Goal: Information Seeking & Learning: Learn about a topic

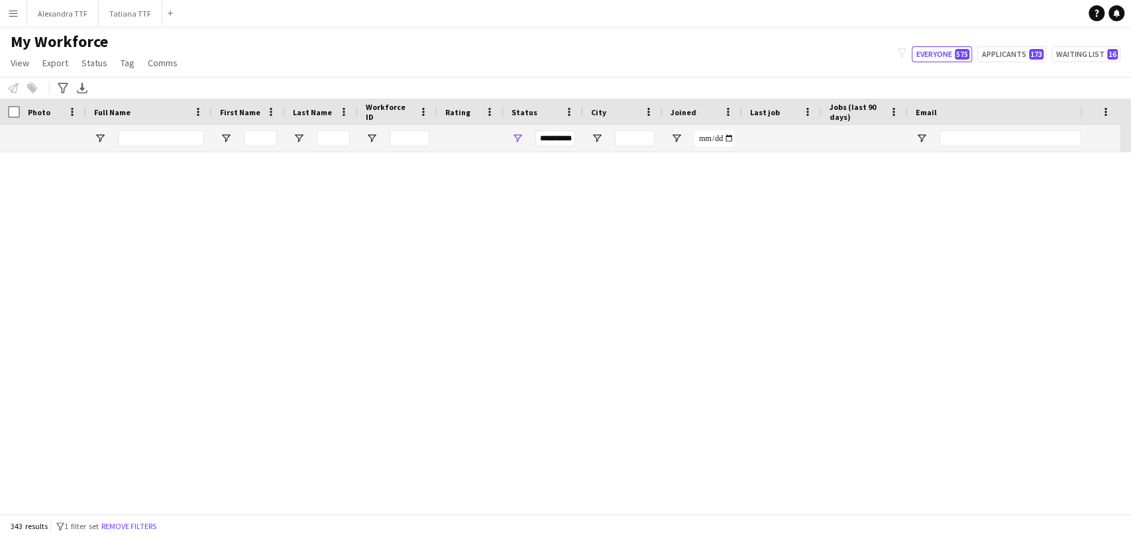
scroll to position [3239, 0]
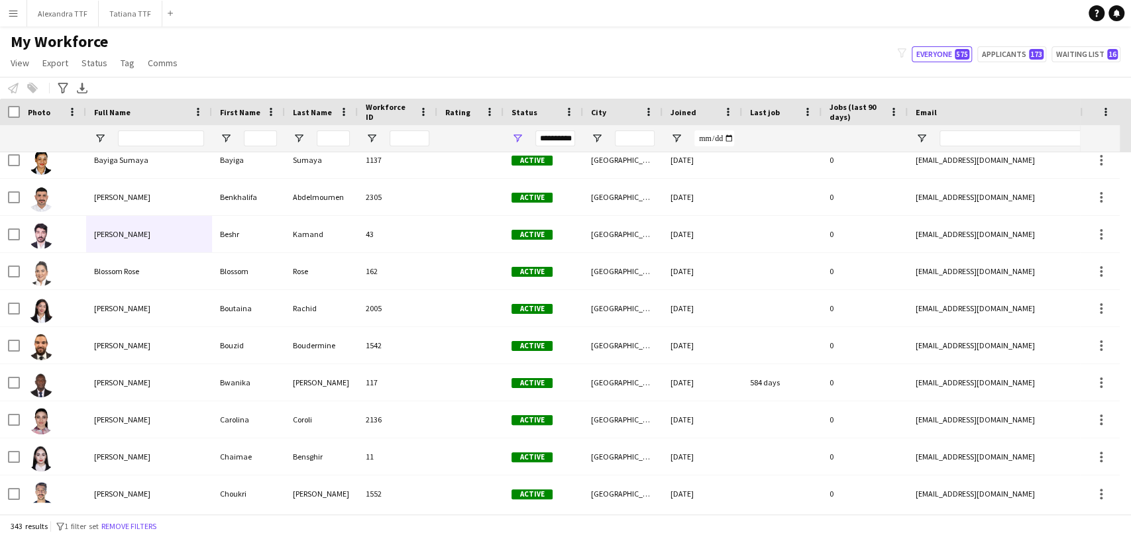
click at [853, 21] on app-navbar "Menu Boards Boards Boards All jobs Status Workforce Workforce My Workforce Recr…" at bounding box center [565, 13] width 1131 height 27
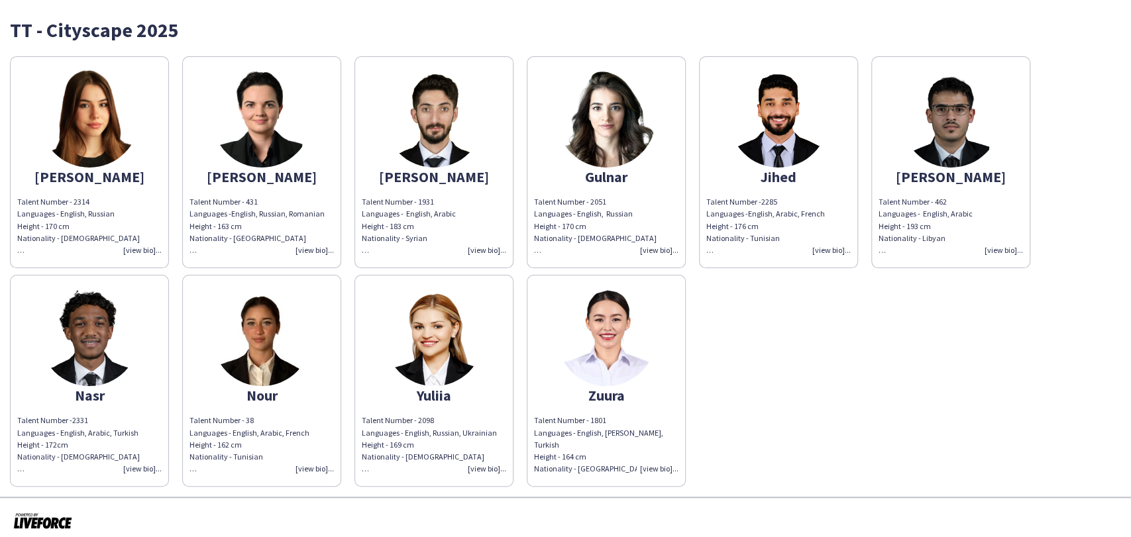
click at [401, 510] on div at bounding box center [565, 521] width 1131 height 49
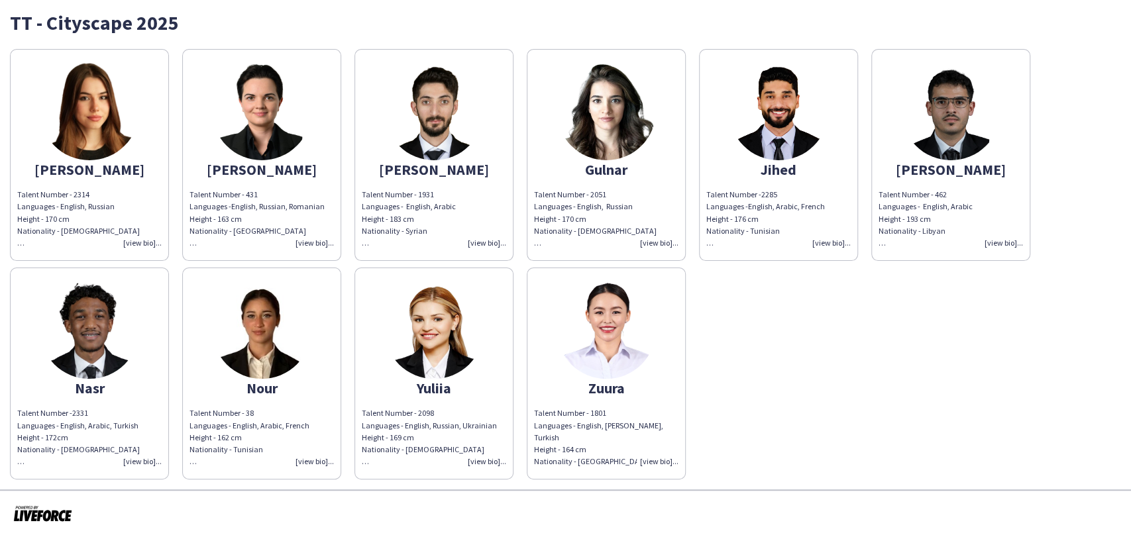
scroll to position [9, 0]
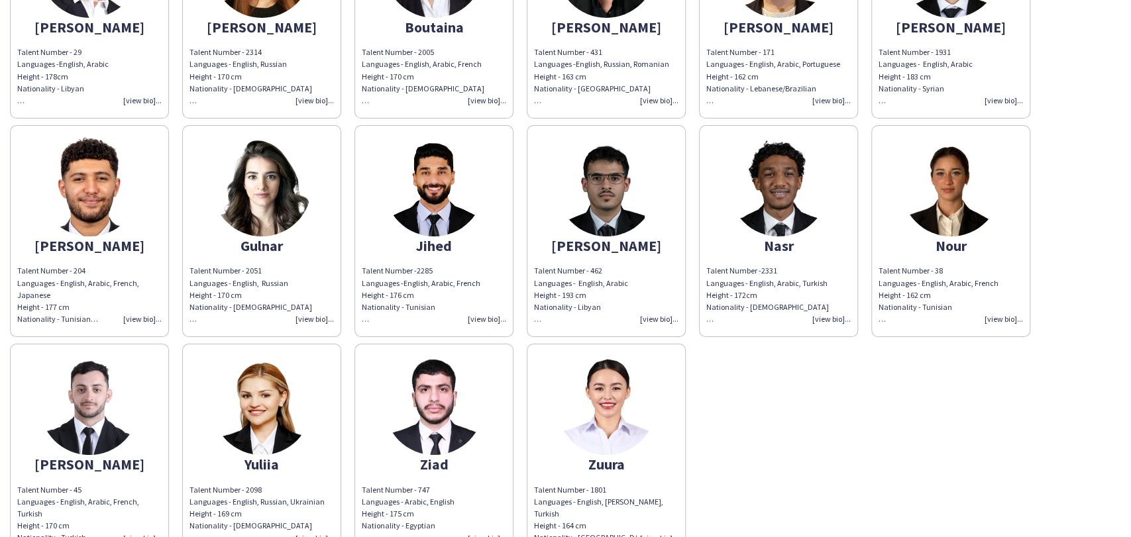
scroll to position [228, 0]
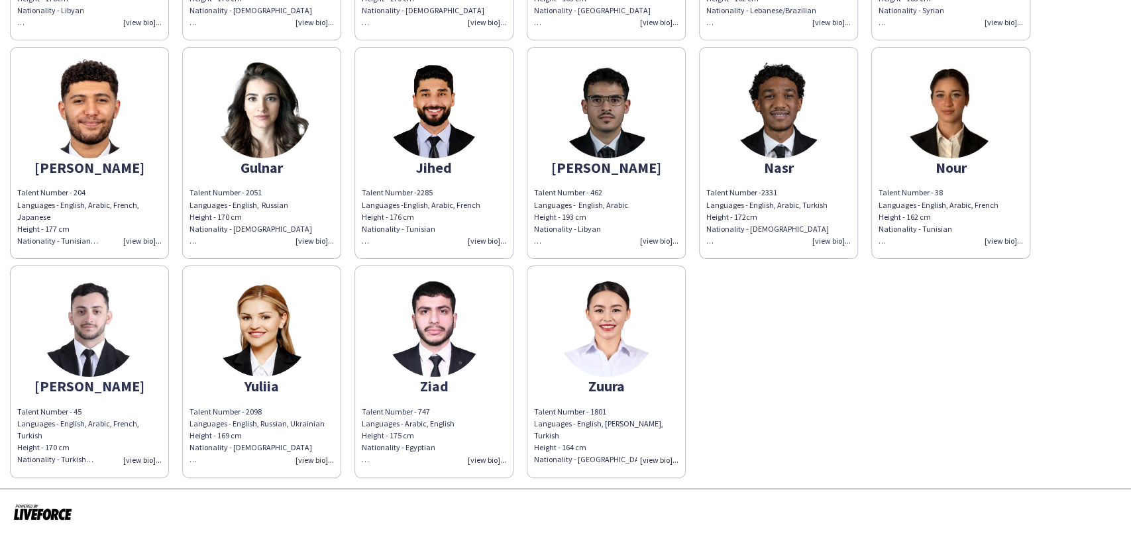
click at [56, 355] on img at bounding box center [89, 327] width 99 height 99
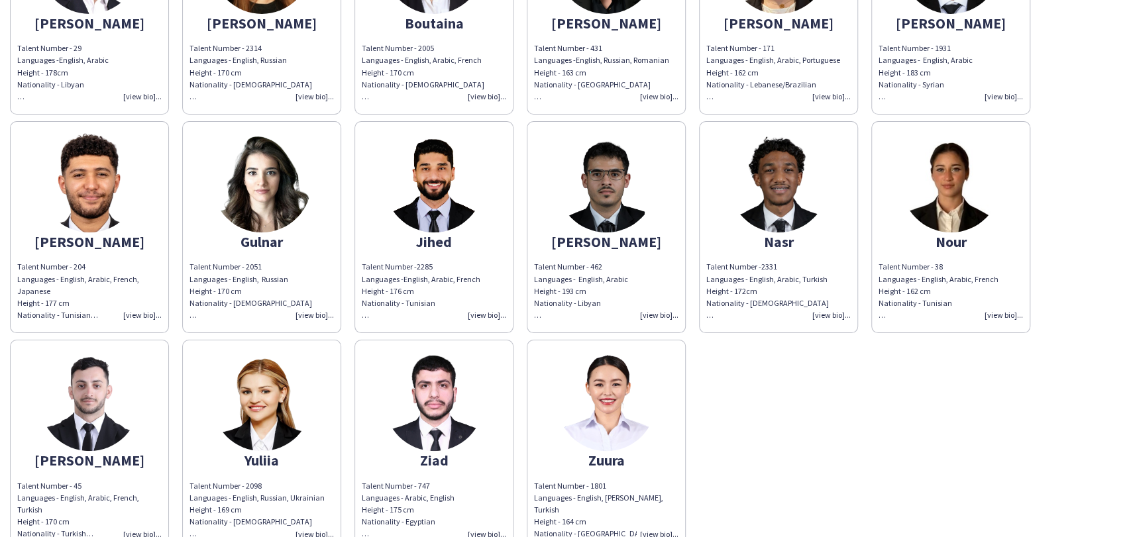
scroll to position [264, 0]
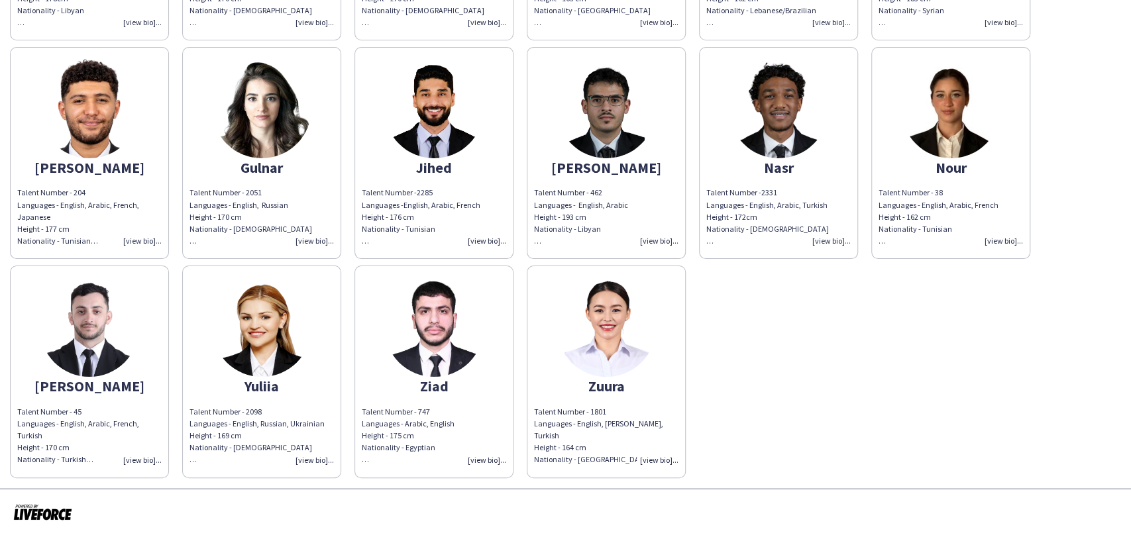
click at [97, 337] on img at bounding box center [89, 327] width 99 height 99
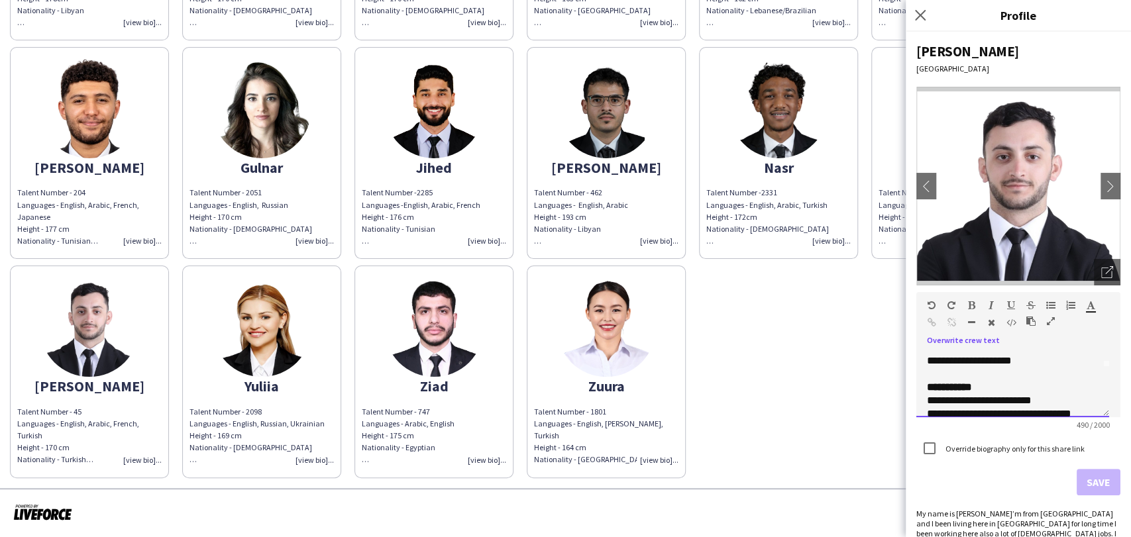
scroll to position [58, 0]
drag, startPoint x: 984, startPoint y: 374, endPoint x: 909, endPoint y: 376, distance: 75.6
click at [909, 376] on div "**********" at bounding box center [1018, 285] width 225 height 506
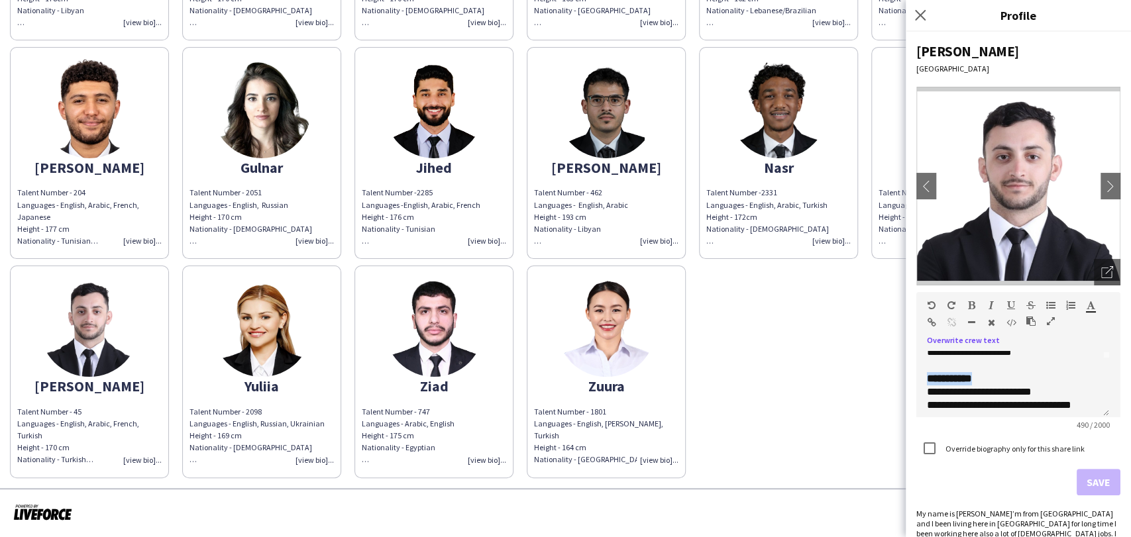
click at [1011, 305] on icon "button" at bounding box center [1011, 305] width 8 height 9
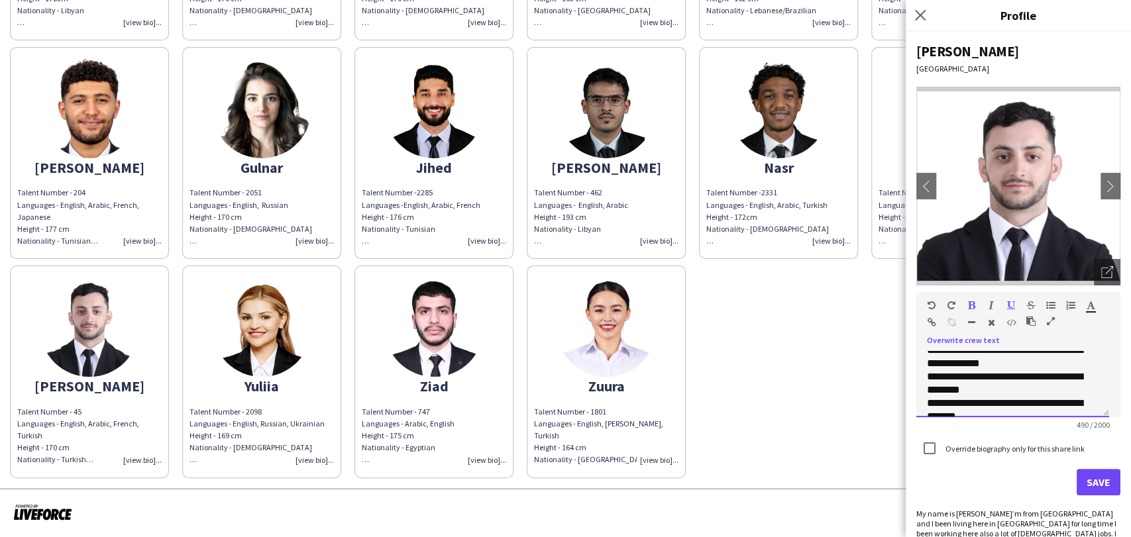
scroll to position [235, 0]
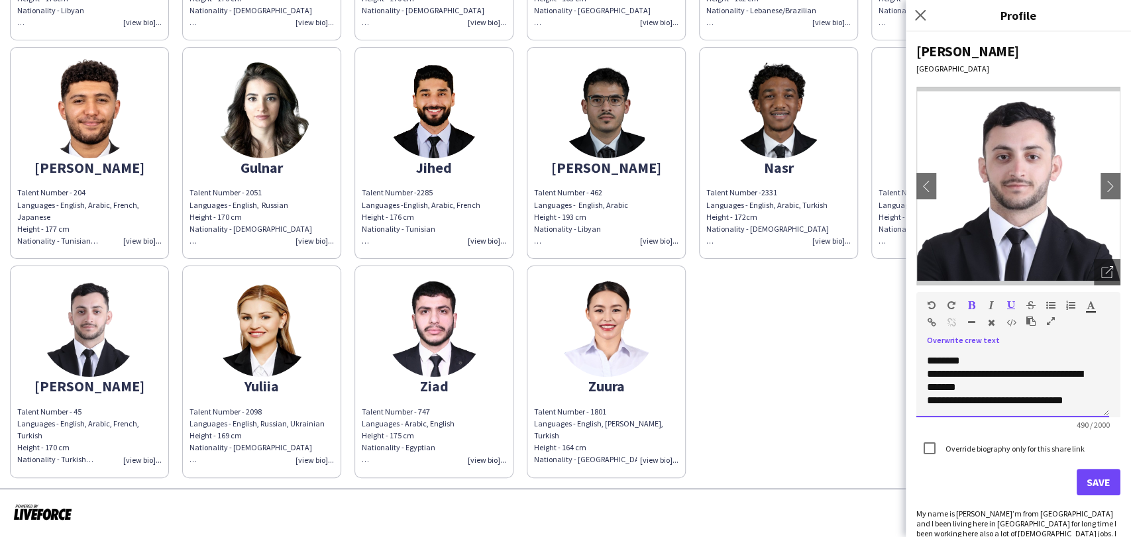
click at [1004, 396] on div "**********" at bounding box center [1007, 400] width 160 height 13
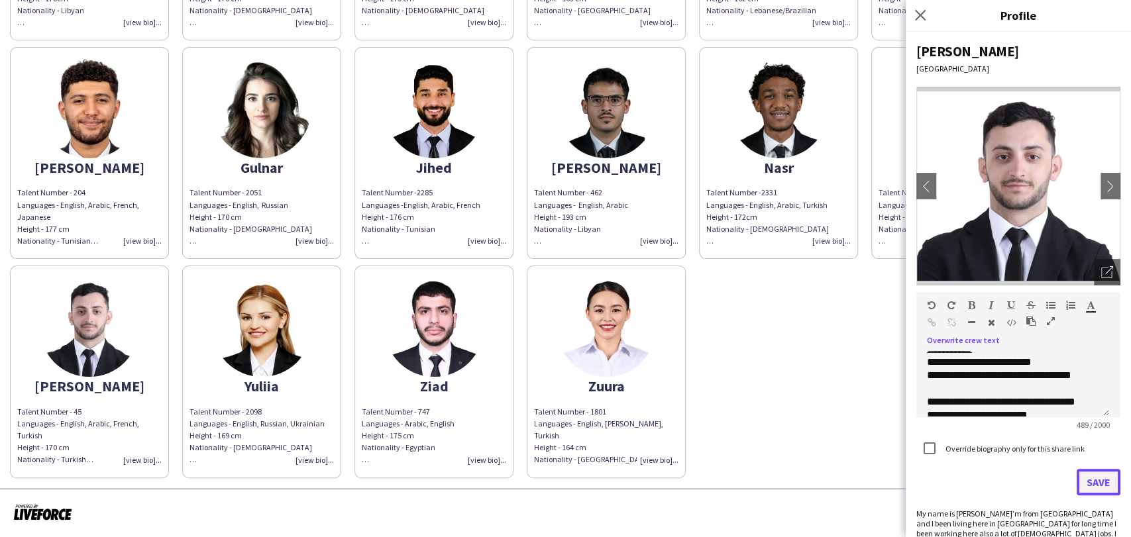
click at [1085, 478] on button "Save" at bounding box center [1099, 482] width 44 height 27
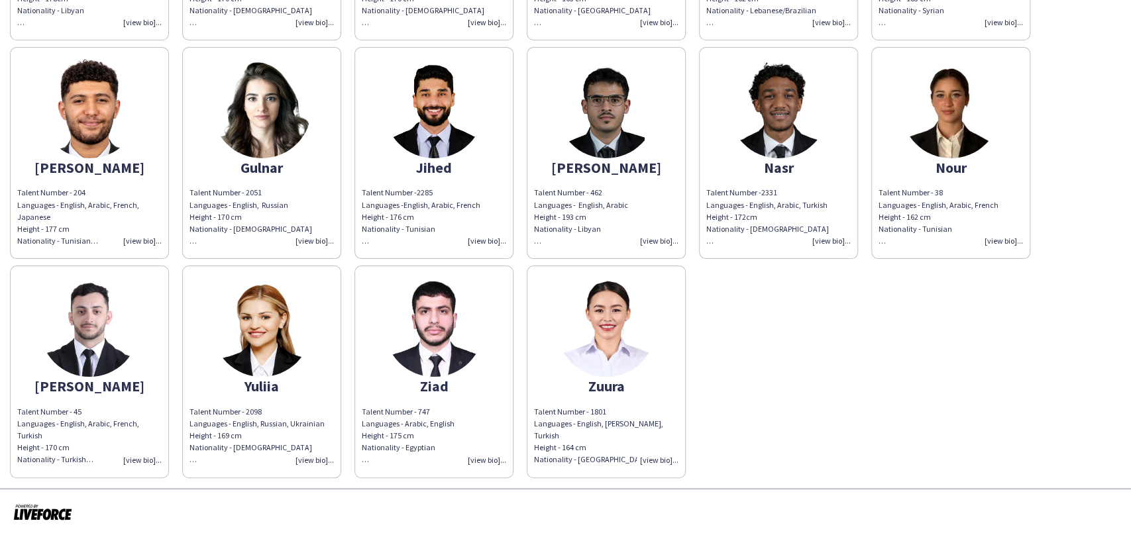
click at [108, 336] on img at bounding box center [89, 327] width 99 height 99
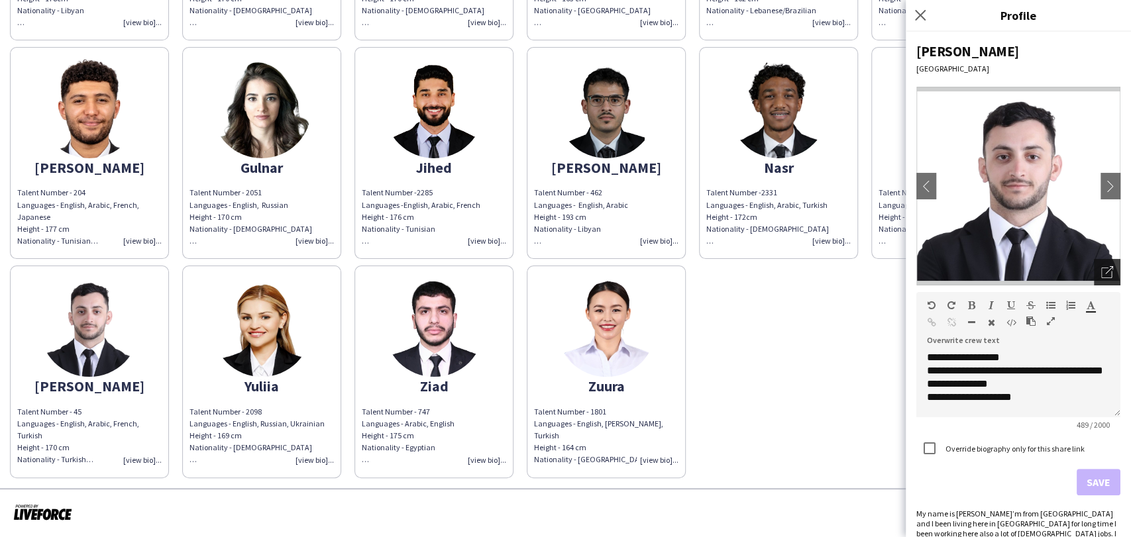
click at [1101, 268] on icon "Open photos pop-in" at bounding box center [1107, 272] width 12 height 12
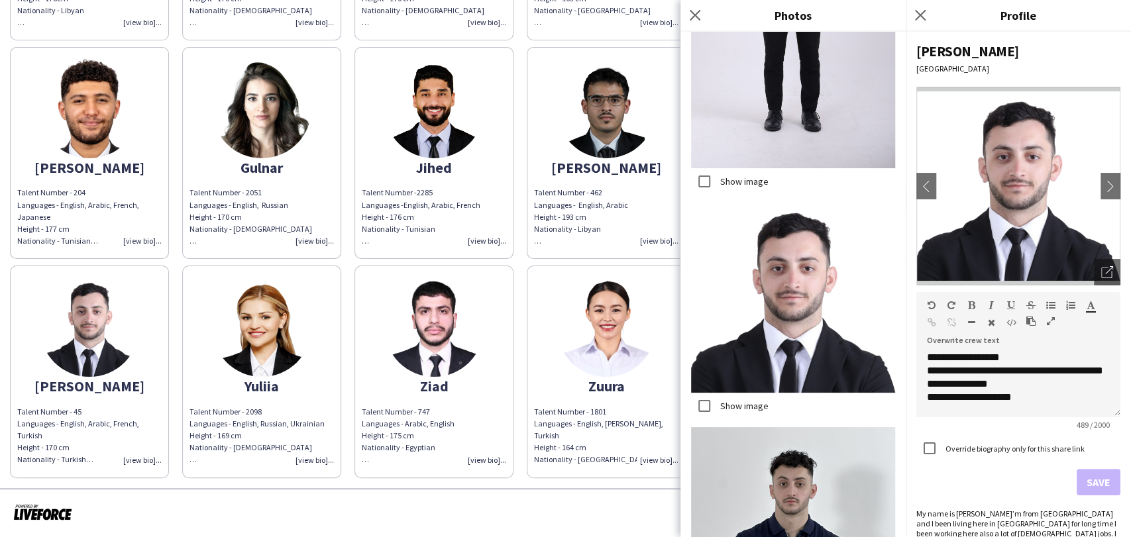
scroll to position [2125, 0]
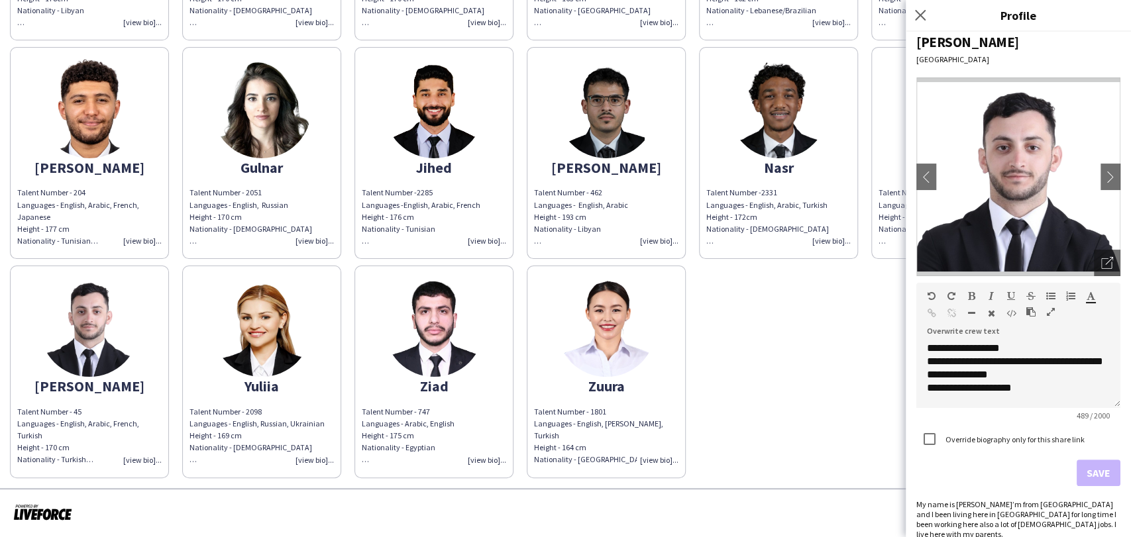
scroll to position [12, 0]
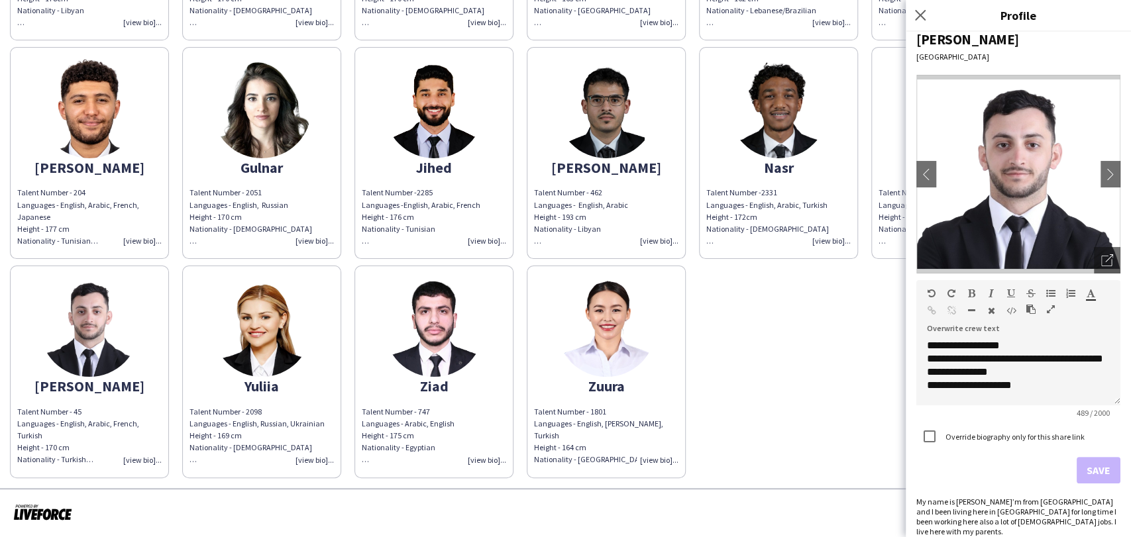
click at [434, 352] on img at bounding box center [433, 327] width 99 height 99
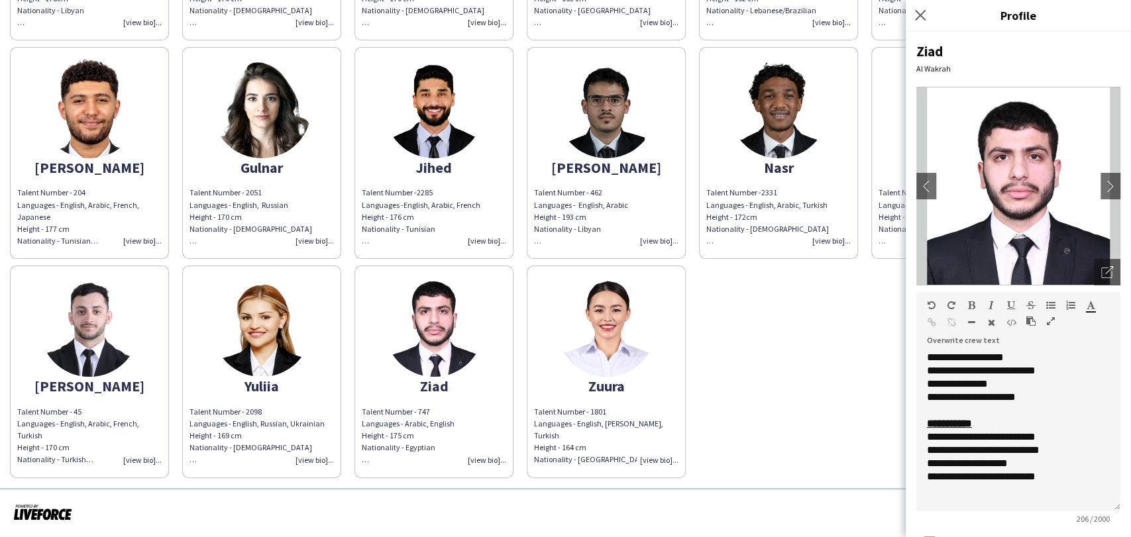
drag, startPoint x: 1107, startPoint y: 408, endPoint x: 1097, endPoint y: 510, distance: 101.8
click at [1107, 512] on div "**********" at bounding box center [1018, 431] width 204 height 160
click at [977, 463] on div "**********" at bounding box center [1013, 463] width 172 height 13
click at [979, 463] on div "**********" at bounding box center [1013, 463] width 172 height 13
click at [930, 434] on div "**********" at bounding box center [1013, 437] width 172 height 13
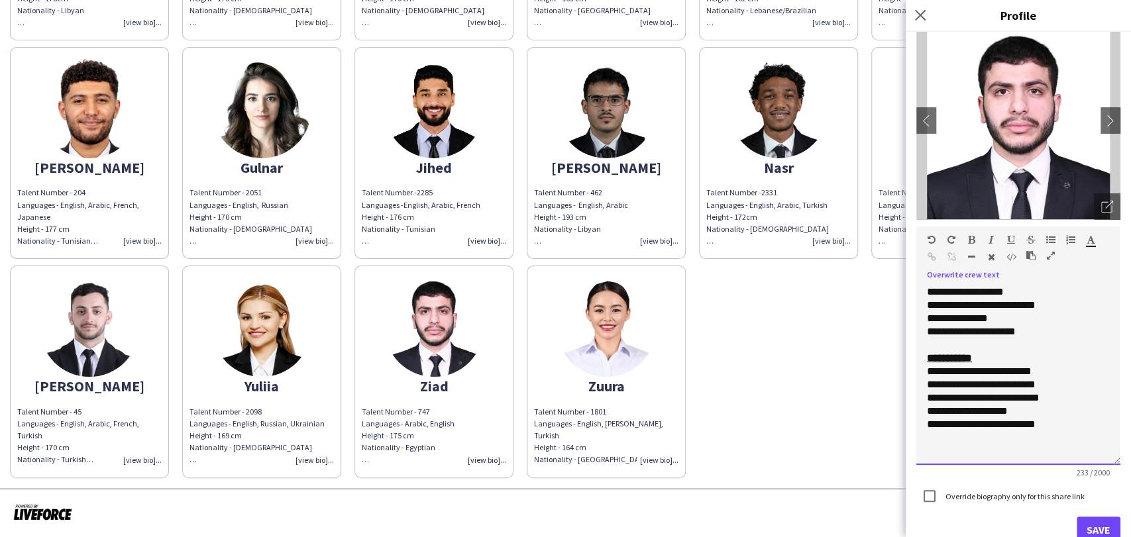
scroll to position [135, 0]
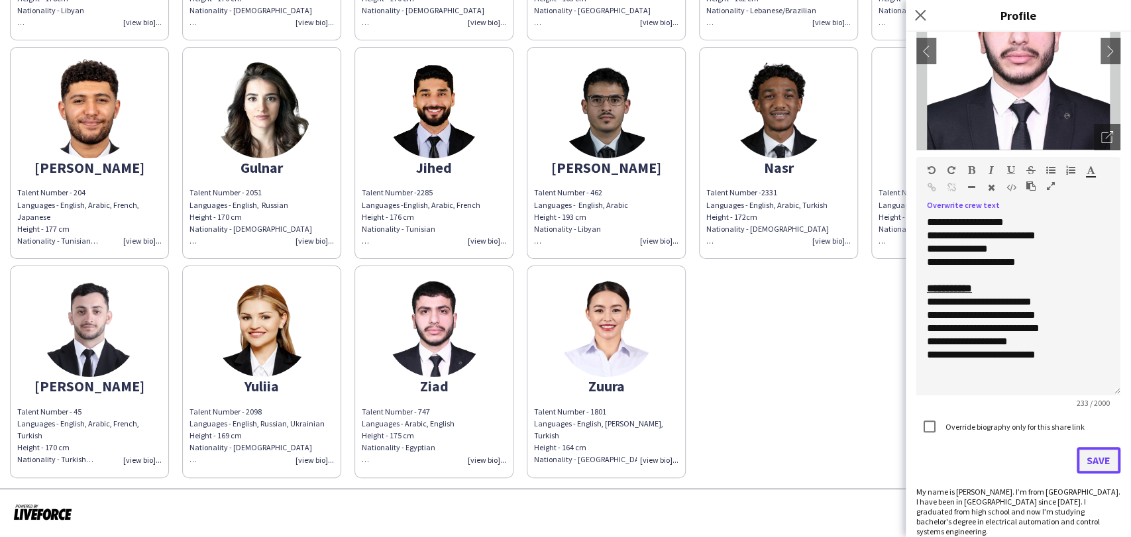
click at [1083, 463] on button "Save" at bounding box center [1099, 460] width 44 height 27
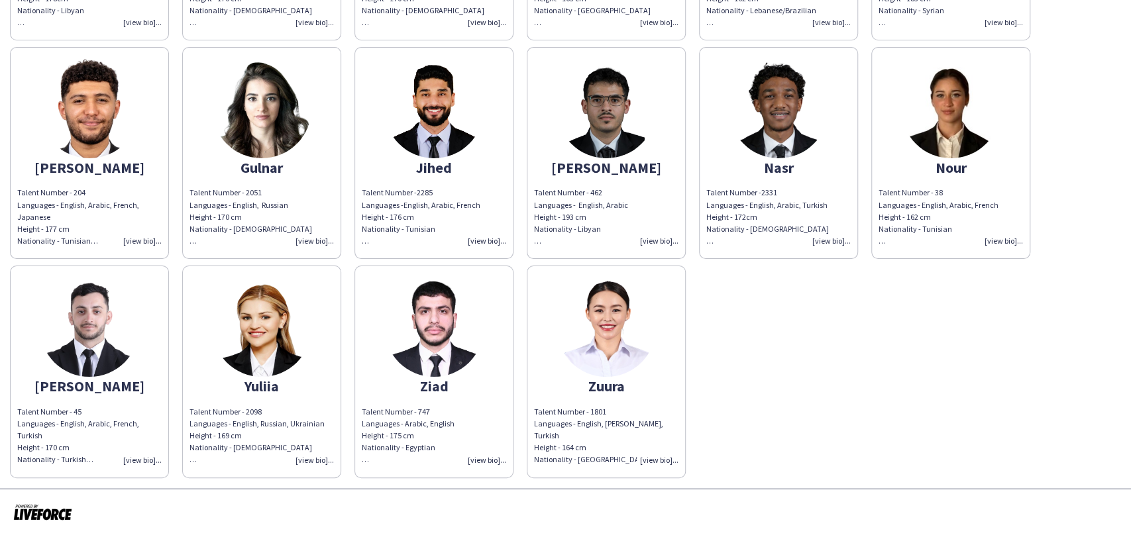
click at [417, 376] on app-share-pages-crew-card "Ziad Talent Number - 747 Languages - Arabic, English Height - 175 cm Nationalit…" at bounding box center [434, 372] width 159 height 212
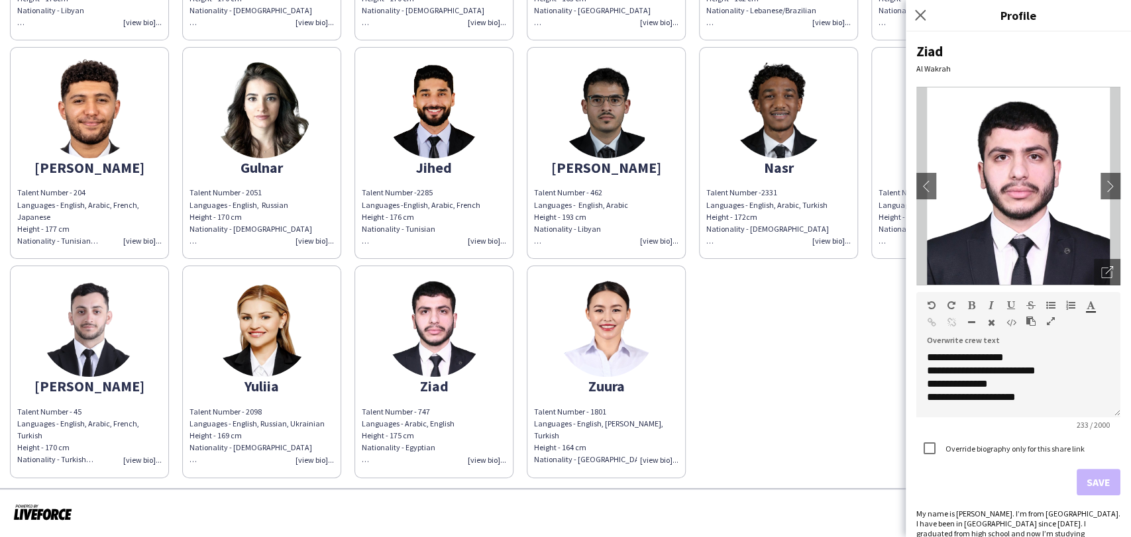
click at [1092, 257] on app-photos-slider "chevron-left chevron-right Open photos pop-in" at bounding box center [1018, 186] width 204 height 199
click at [1094, 263] on div "Open photos pop-in" at bounding box center [1107, 272] width 27 height 27
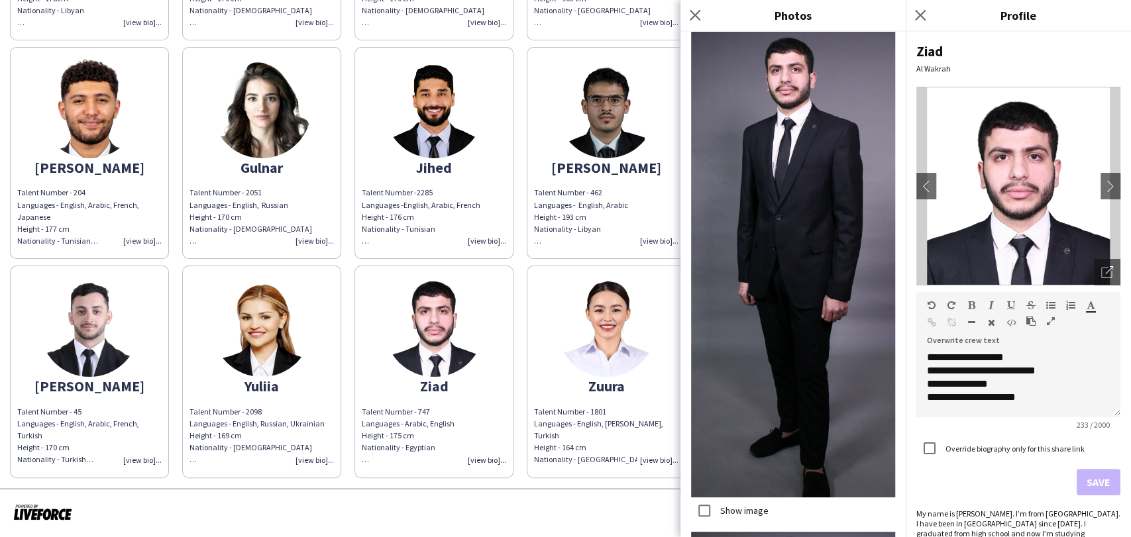
scroll to position [1208, 0]
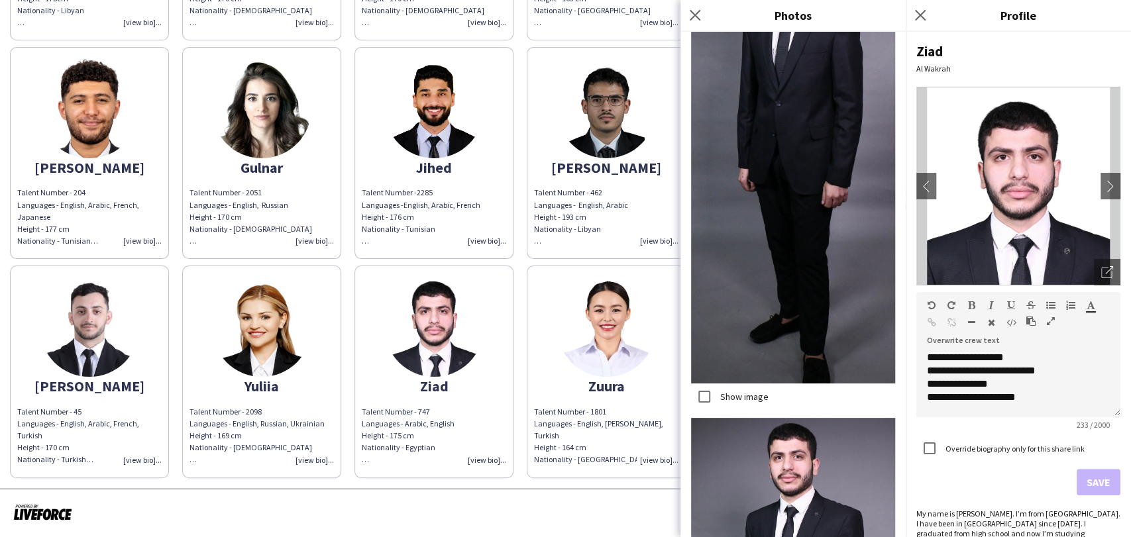
click at [724, 391] on label "Show image" at bounding box center [743, 397] width 51 height 12
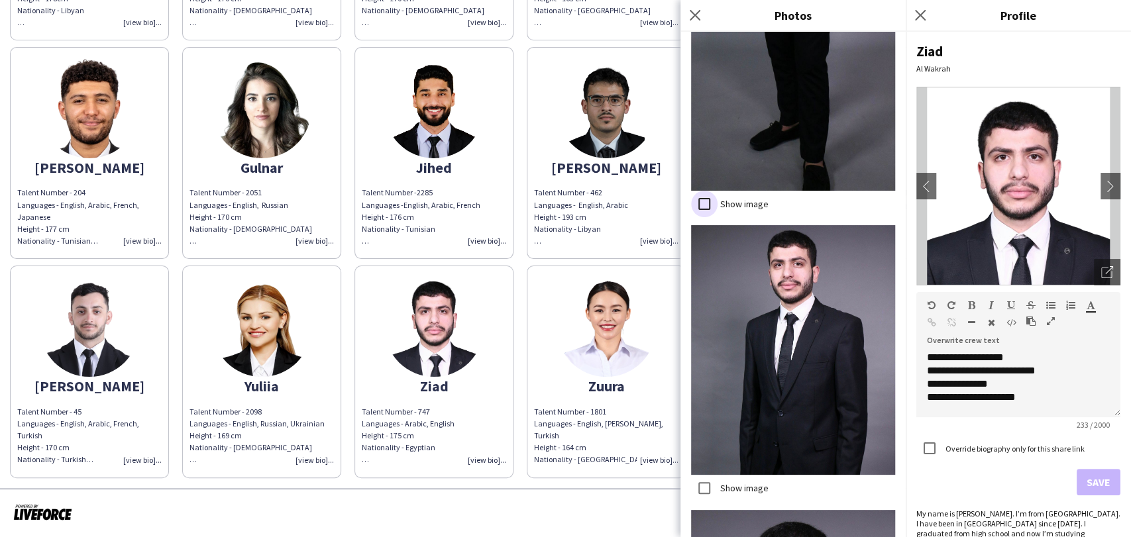
scroll to position [1576, 0]
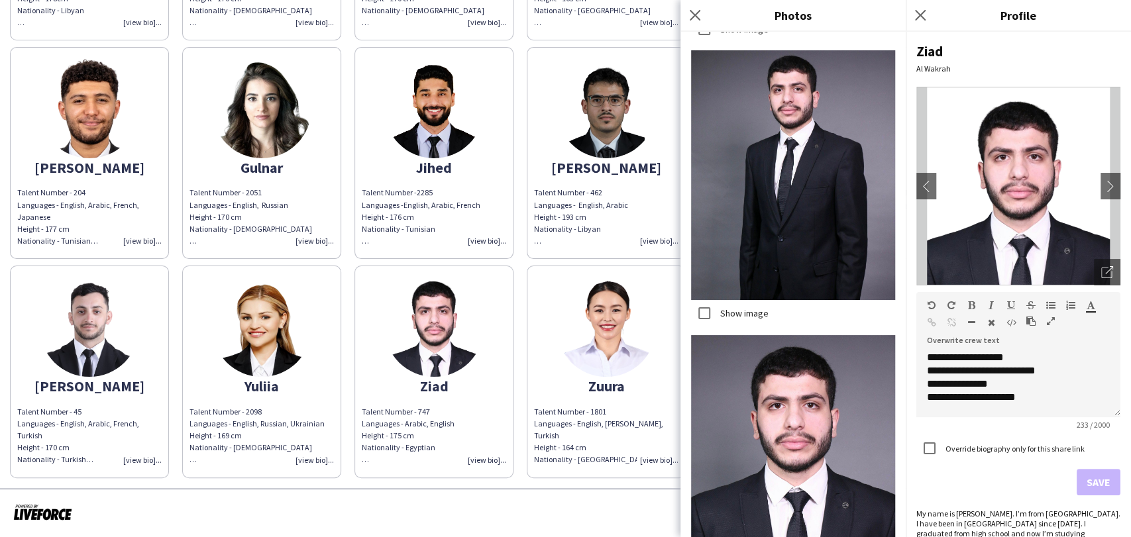
click at [724, 307] on label "Show image" at bounding box center [743, 313] width 51 height 12
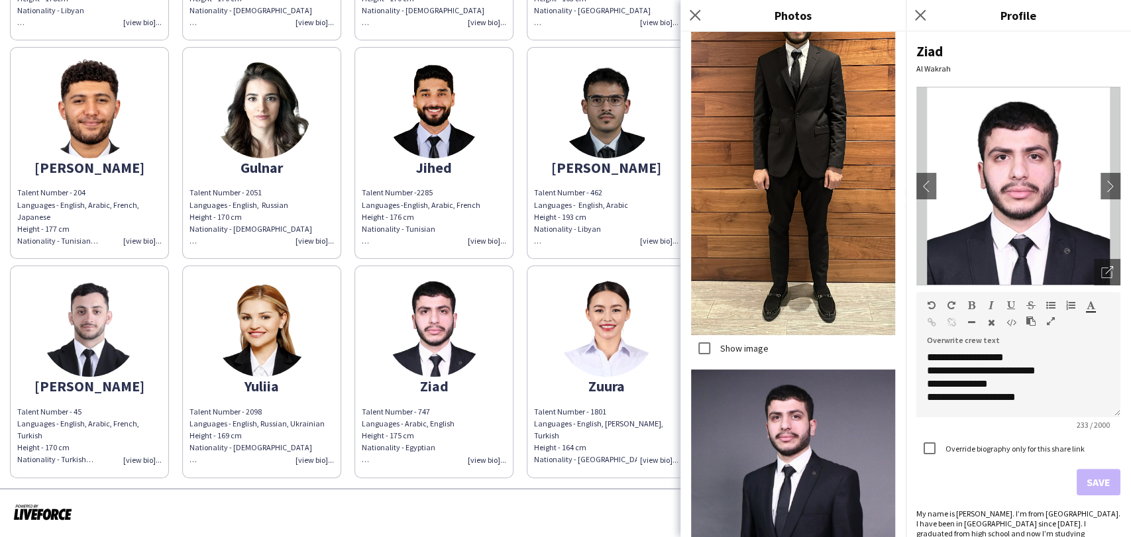
scroll to position [918, 0]
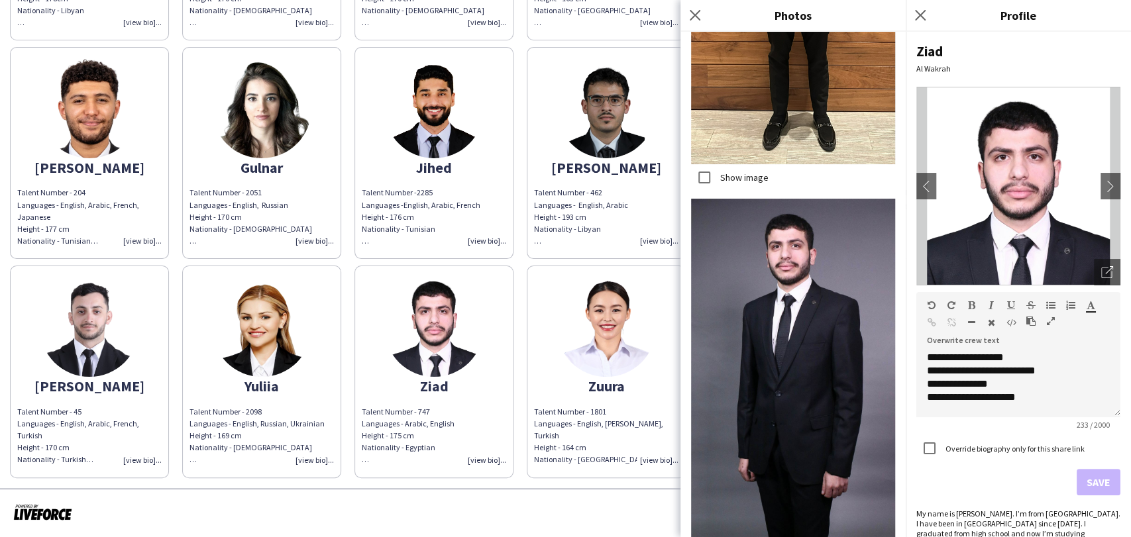
click at [743, 172] on label "Show image" at bounding box center [743, 178] width 51 height 12
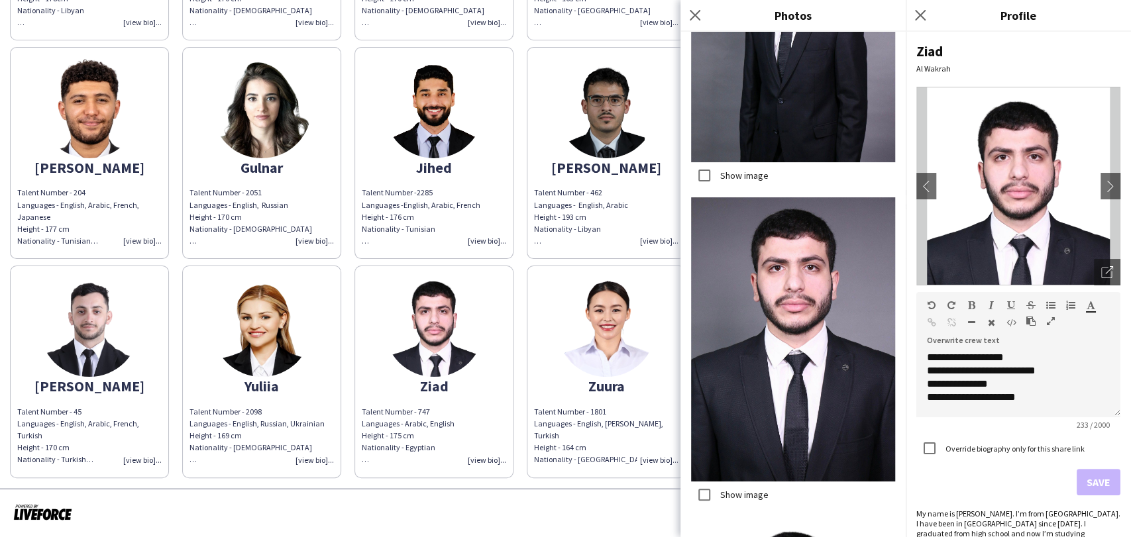
scroll to position [1875, 0]
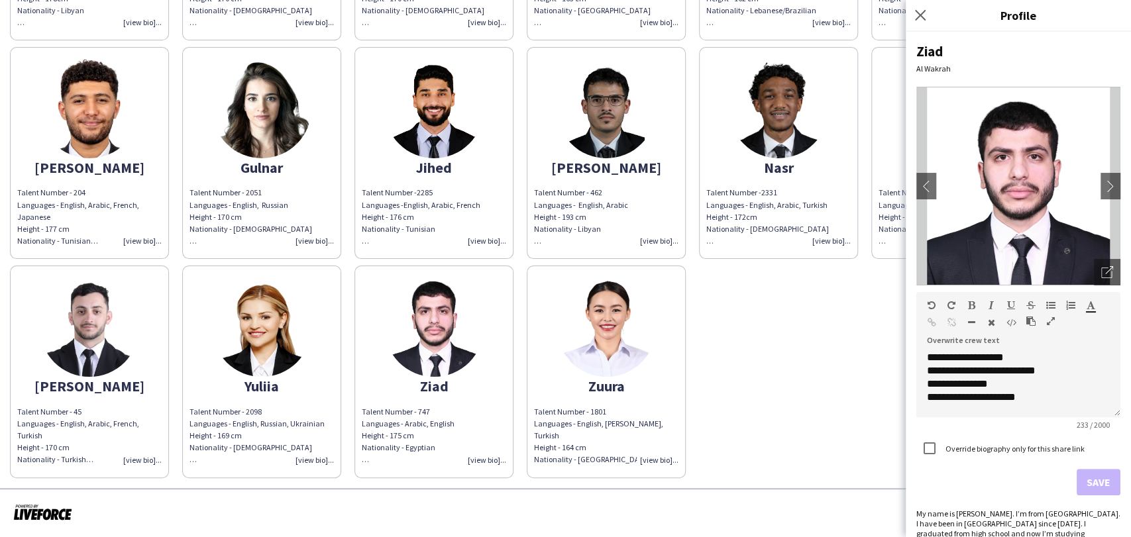
click at [817, 350] on div "Abdulaziz Talent Number - 29 Languages - English, Arabic Height - 178cm Nationa…" at bounding box center [565, 150] width 1111 height 657
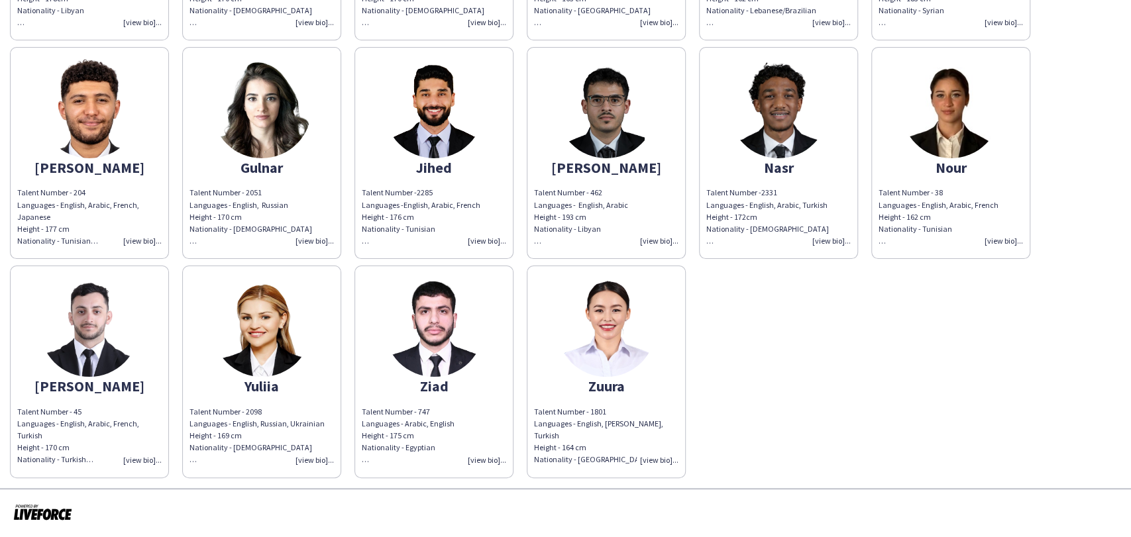
scroll to position [0, 0]
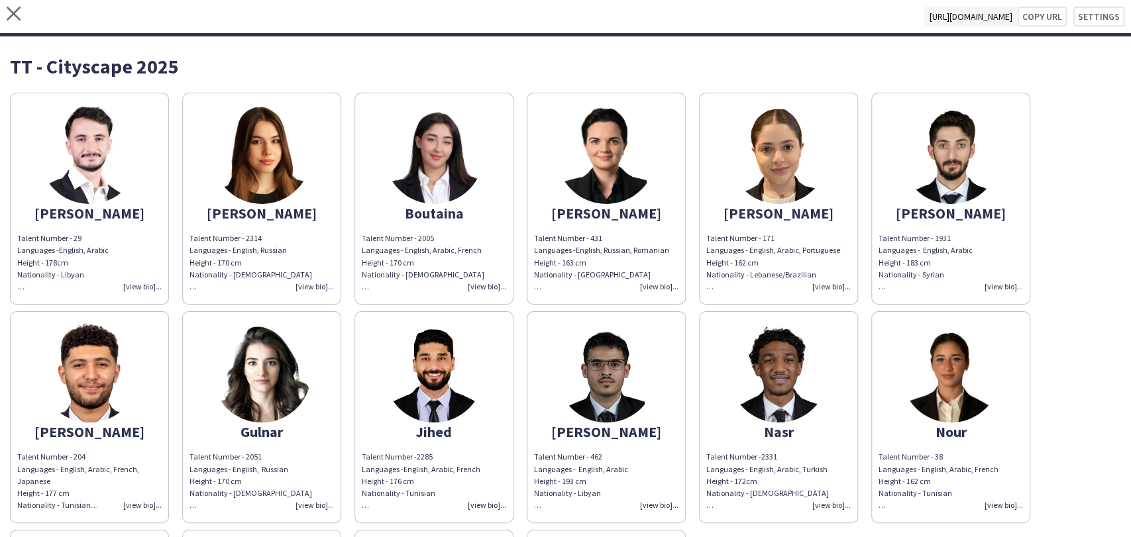
click at [573, 401] on img at bounding box center [606, 372] width 99 height 99
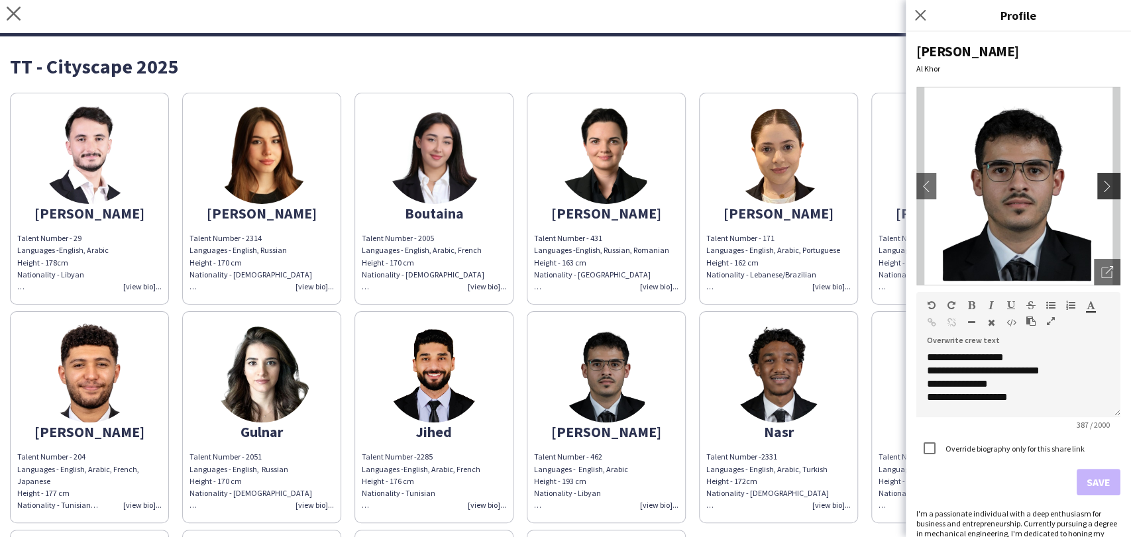
click at [1103, 187] on app-icon "chevron-right" at bounding box center [1110, 186] width 19 height 12
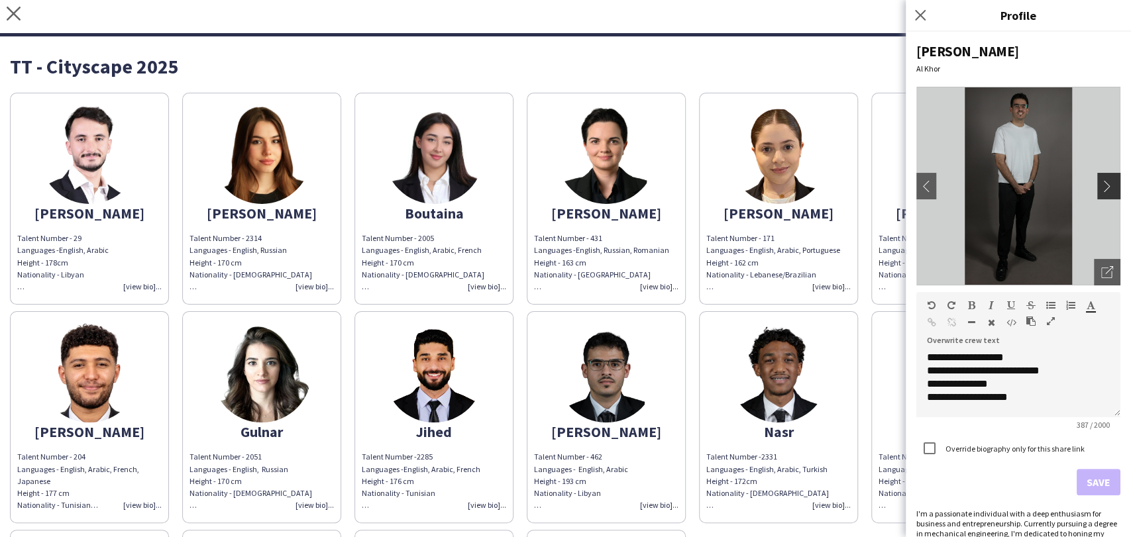
click at [1103, 187] on app-icon "chevron-right" at bounding box center [1110, 186] width 19 height 12
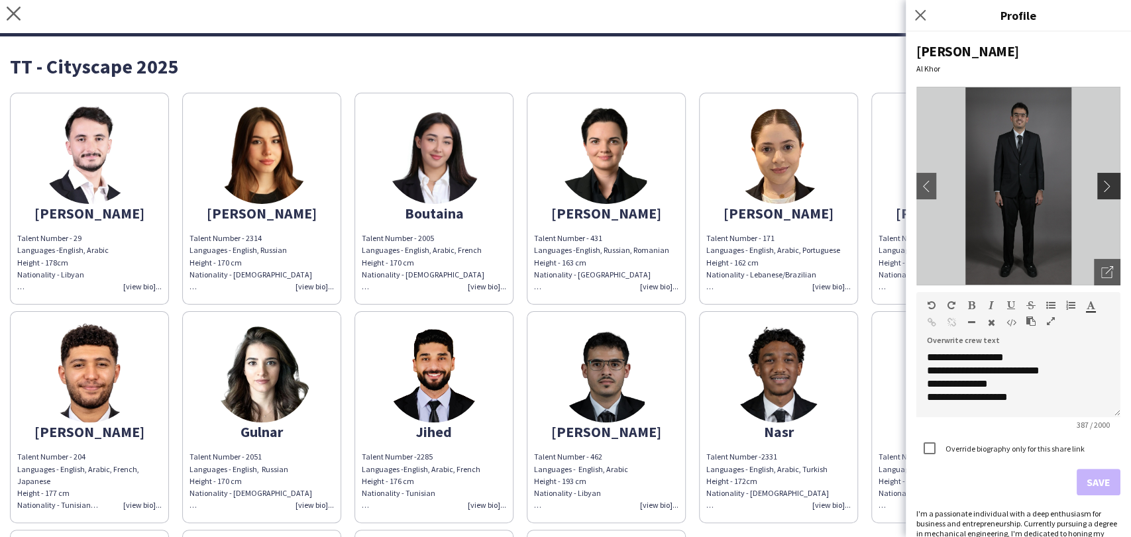
click at [1103, 187] on app-icon "chevron-right" at bounding box center [1110, 186] width 19 height 12
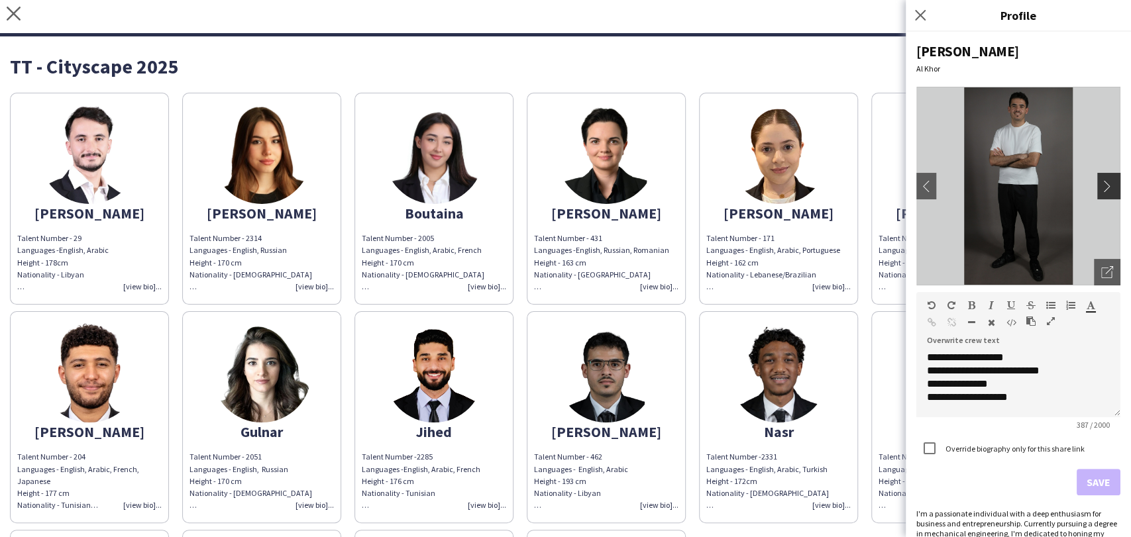
click at [1103, 187] on app-icon "chevron-right" at bounding box center [1110, 186] width 19 height 12
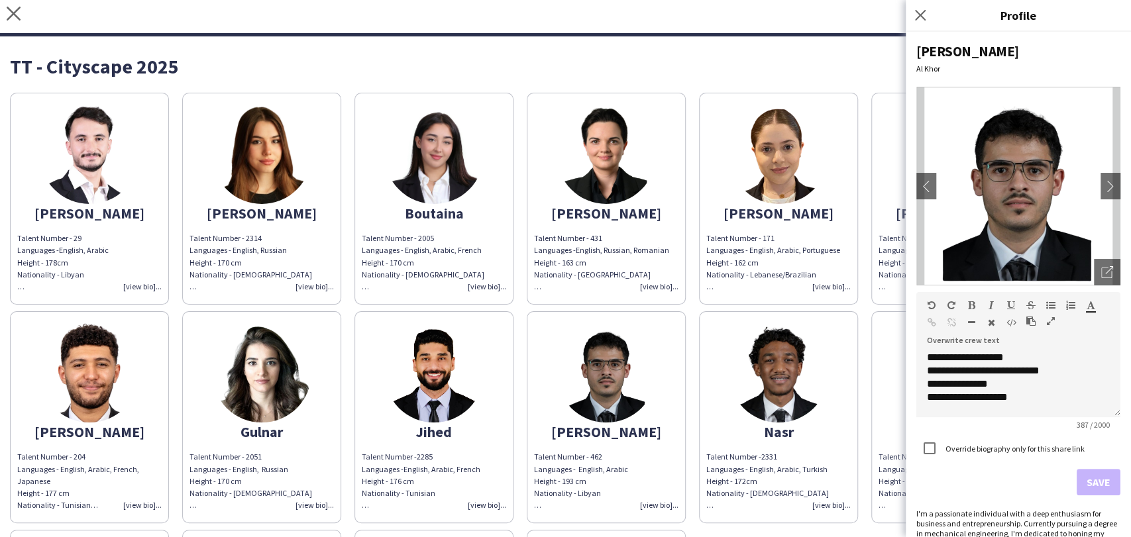
click at [922, 7] on div "Close pop-in" at bounding box center [922, 15] width 33 height 30
click at [920, 15] on icon at bounding box center [920, 15] width 13 height 13
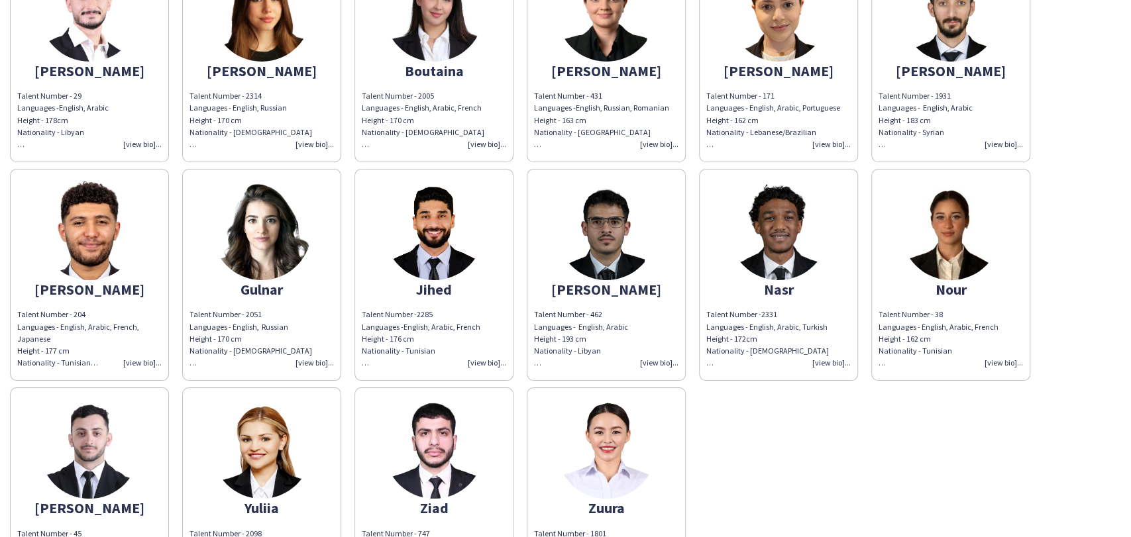
scroll to position [264, 0]
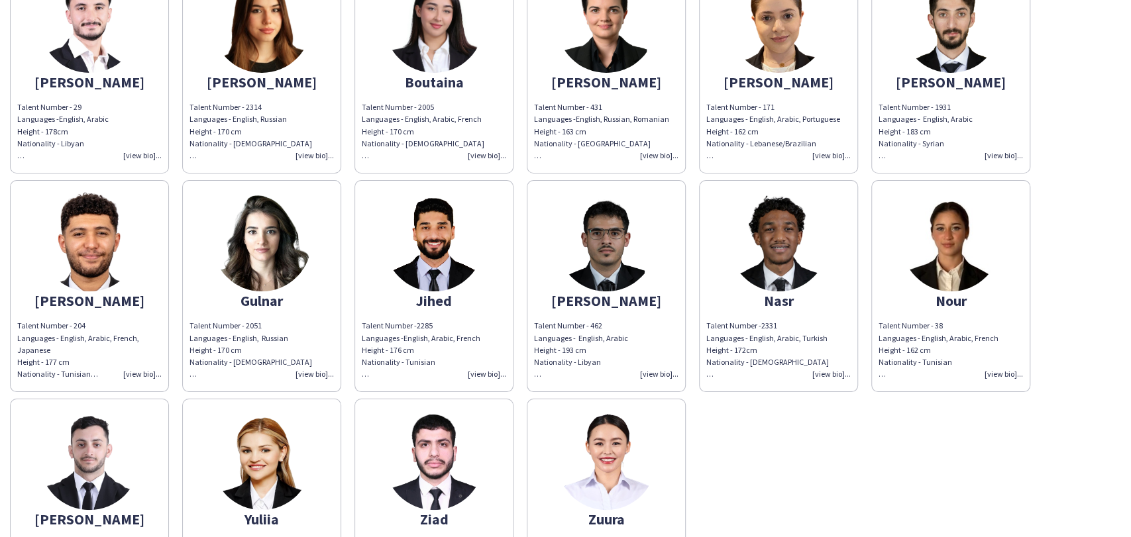
scroll to position [228, 0]
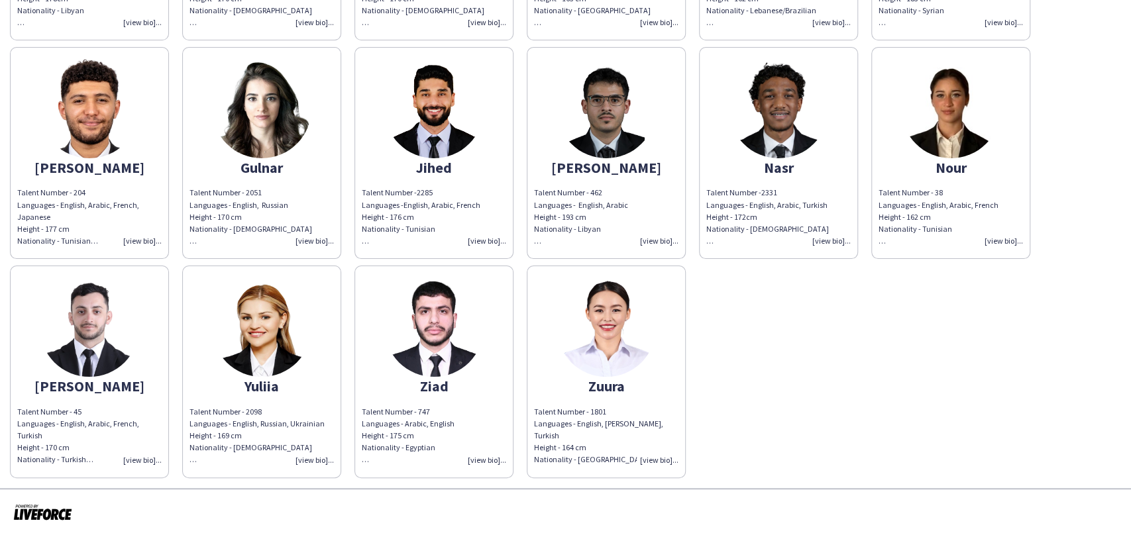
click at [133, 321] on img at bounding box center [89, 327] width 99 height 99
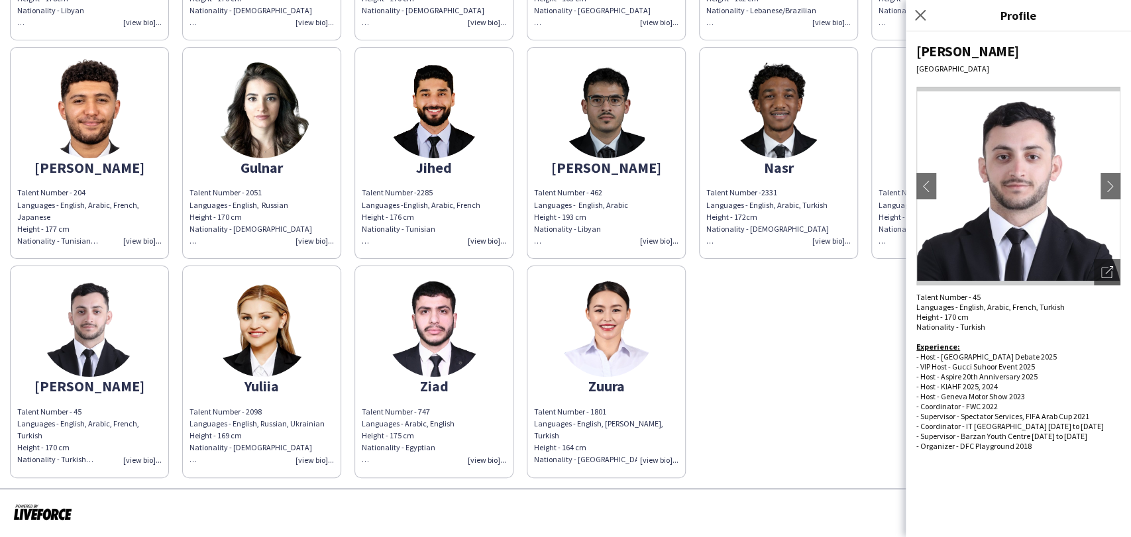
click at [441, 368] on img at bounding box center [433, 327] width 99 height 99
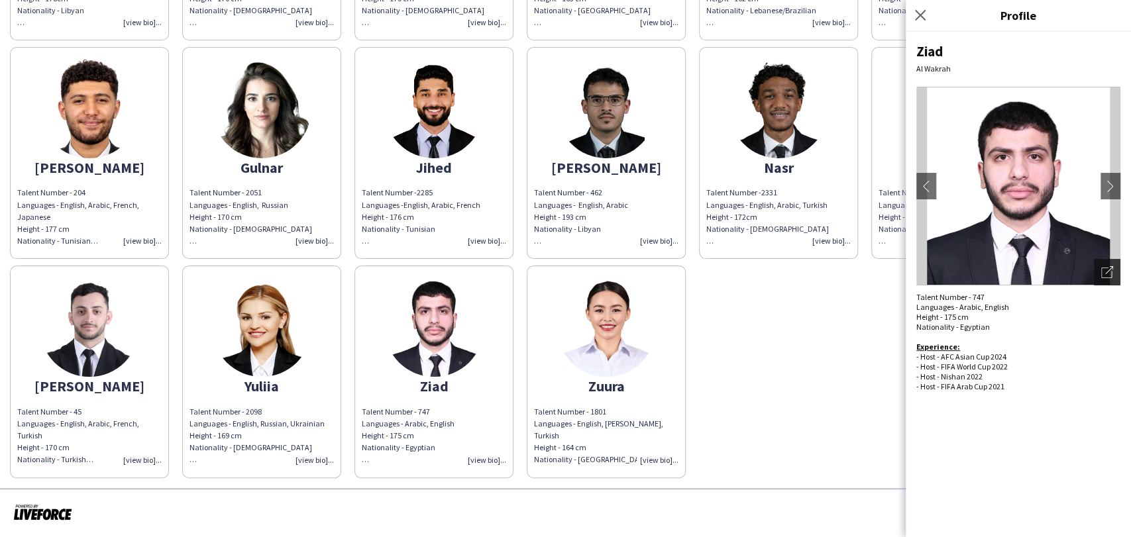
click at [1108, 270] on icon "Open photos pop-in" at bounding box center [1107, 272] width 12 height 12
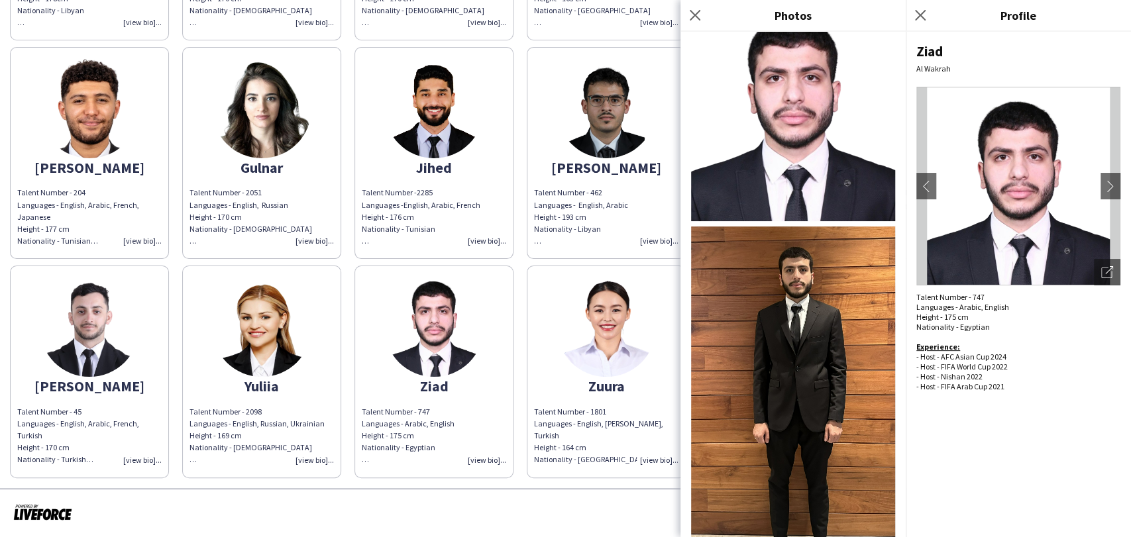
scroll to position [57, 0]
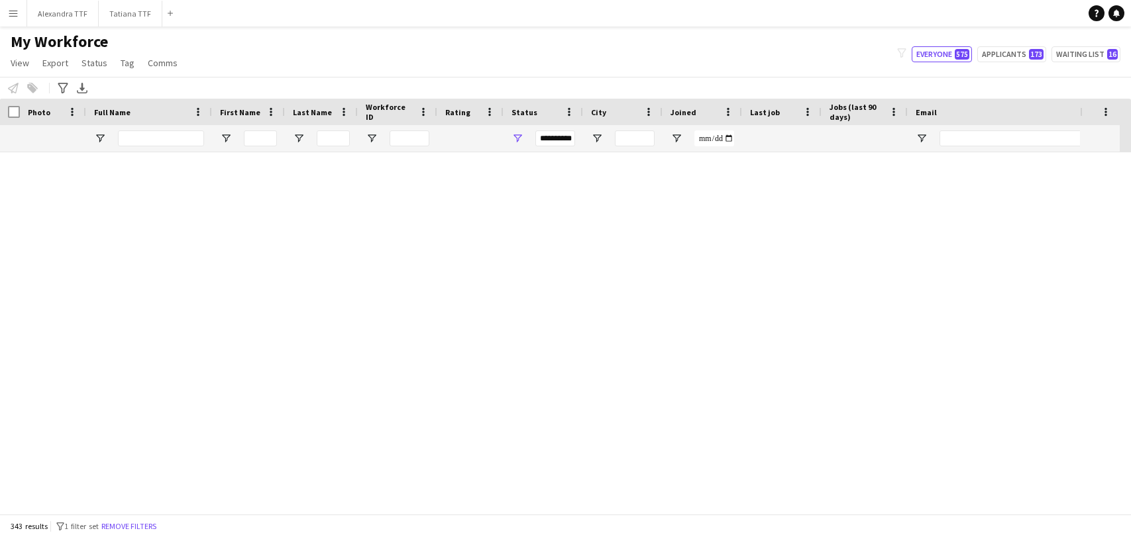
click at [527, 137] on div "**********" at bounding box center [544, 138] width 80 height 27
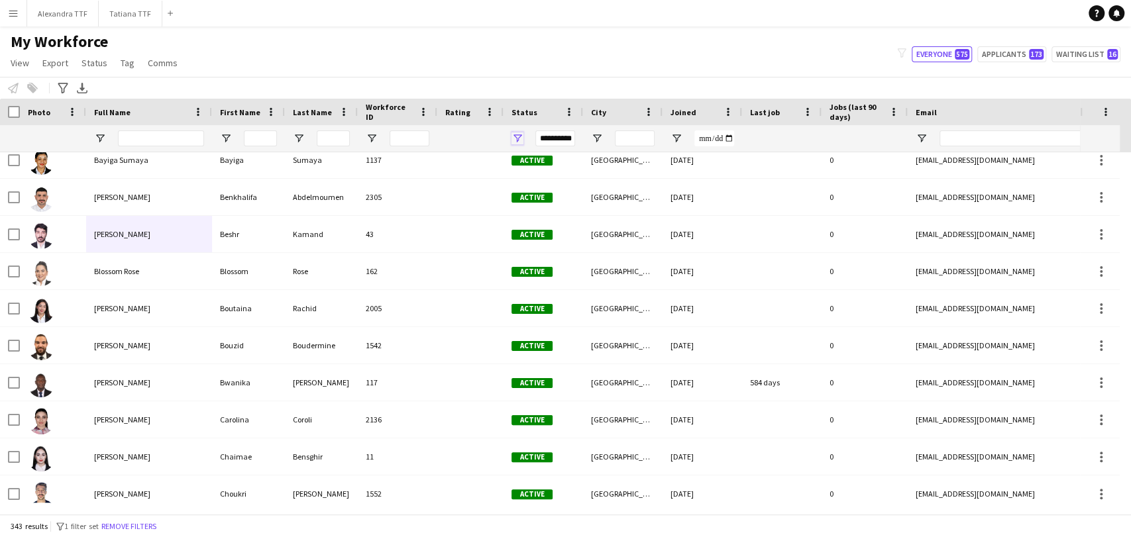
click at [519, 139] on span "Open Filter Menu" at bounding box center [518, 139] width 12 height 12
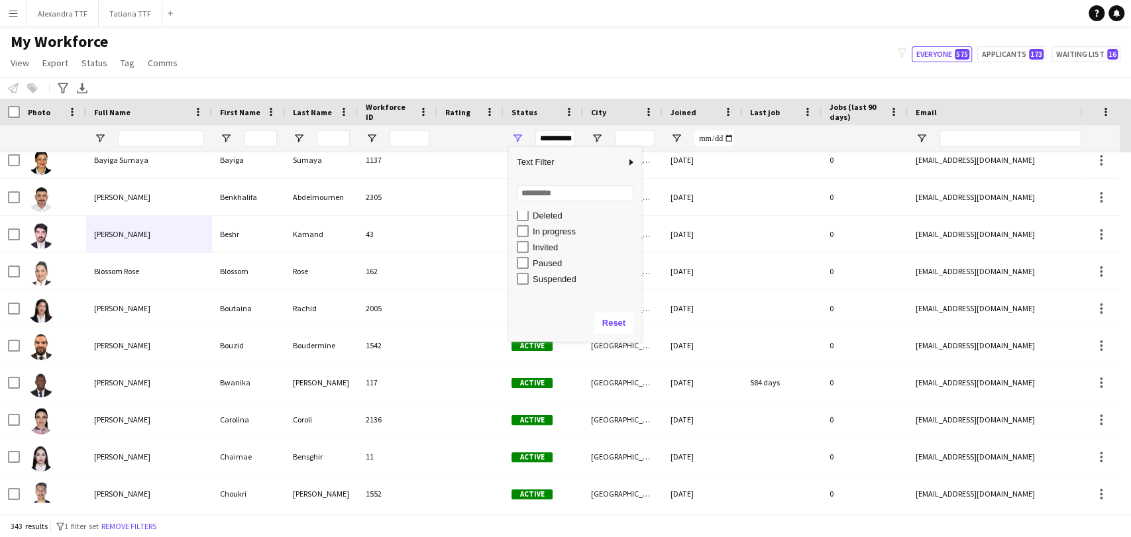
scroll to position [10, 0]
